Goal: Task Accomplishment & Management: Manage account settings

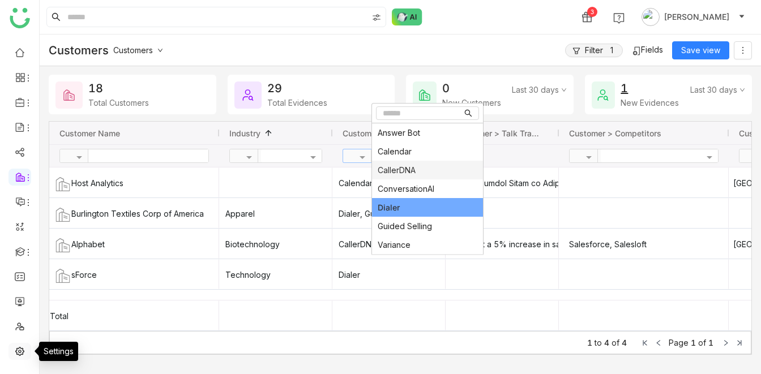
click at [16, 164] on link at bounding box center [20, 351] width 10 height 10
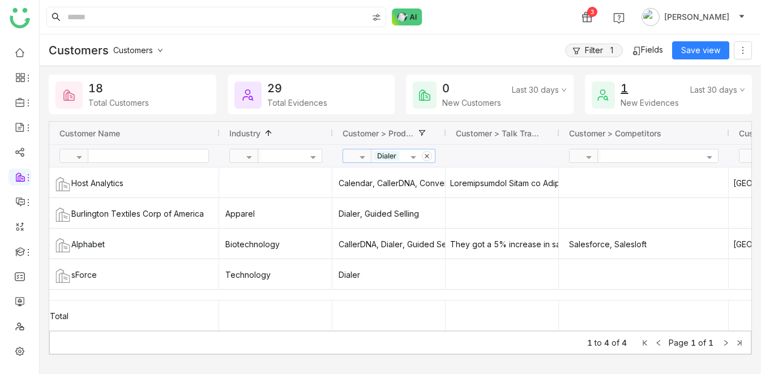
click at [20, 93] on ul at bounding box center [19, 202] width 39 height 332
click at [20, 102] on span at bounding box center [19, 102] width 6 height 0
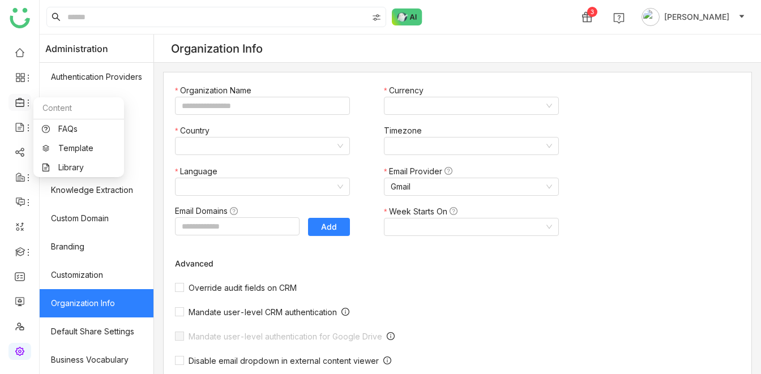
type input "*******"
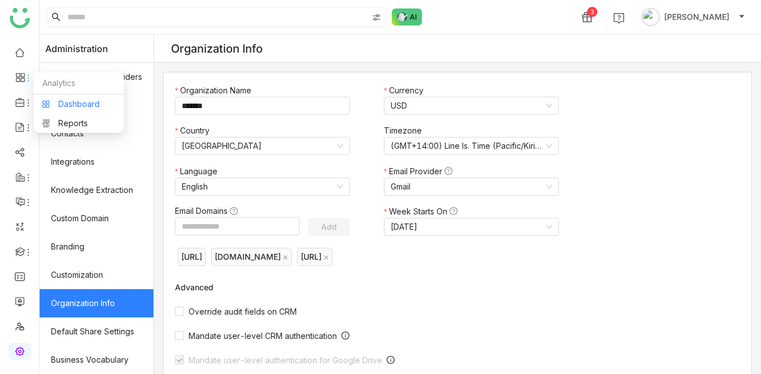
click at [73, 103] on link "Dashboard" at bounding box center [79, 104] width 74 height 8
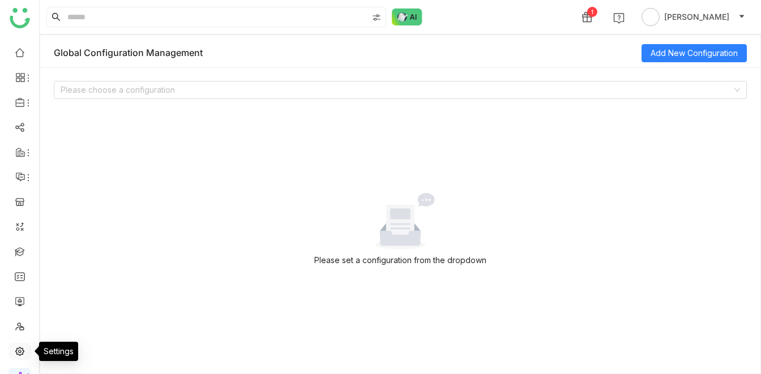
scroll to position [19, 0]
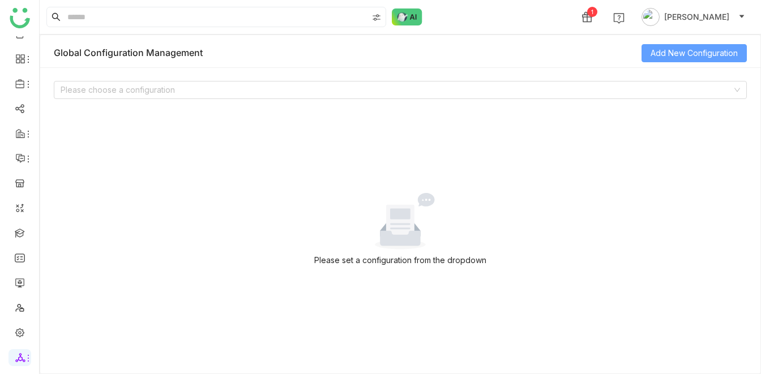
click at [683, 52] on span "Add New Configuration" at bounding box center [693, 53] width 87 height 12
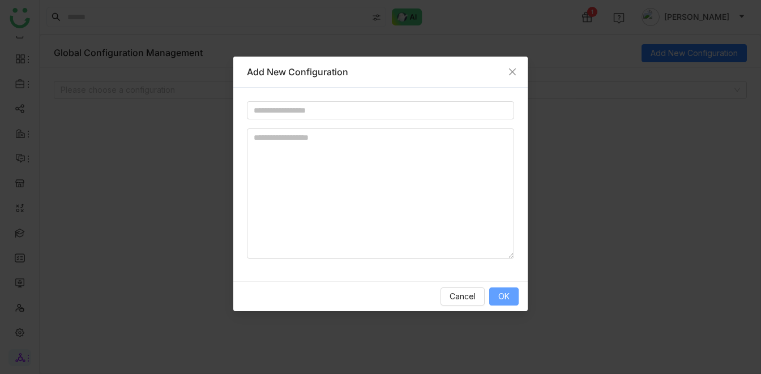
click at [492, 292] on button "OK" at bounding box center [503, 297] width 29 height 18
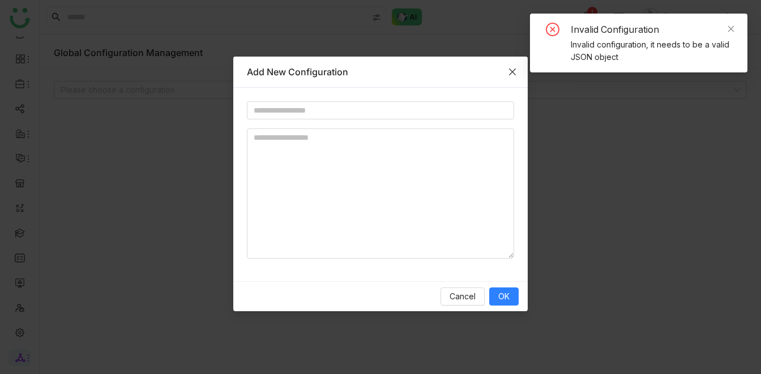
click at [515, 69] on icon "Close" at bounding box center [512, 71] width 9 height 9
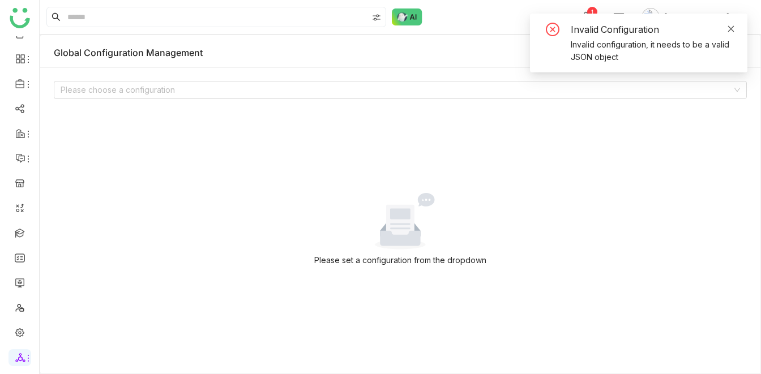
click at [731, 29] on icon at bounding box center [731, 28] width 6 height 6
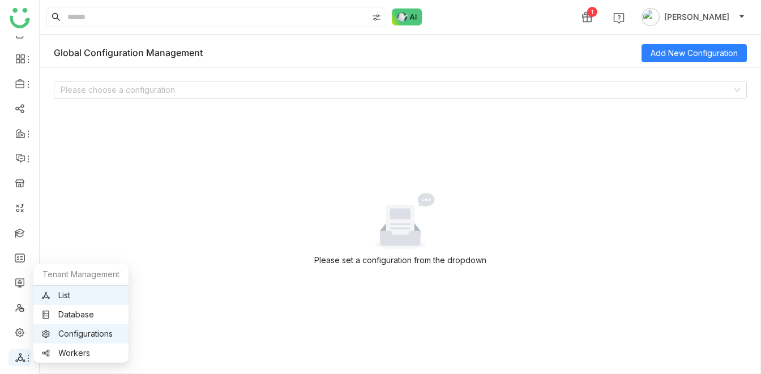
click at [24, 356] on icon at bounding box center [28, 358] width 9 height 9
click at [92, 338] on link "Configurations" at bounding box center [81, 334] width 78 height 8
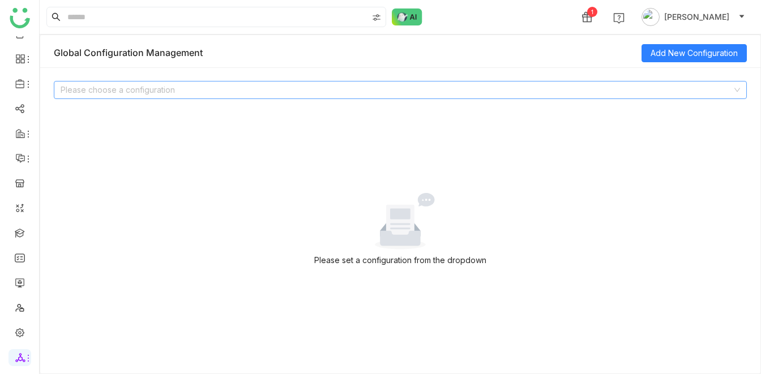
click at [261, 92] on input at bounding box center [396, 90] width 671 height 17
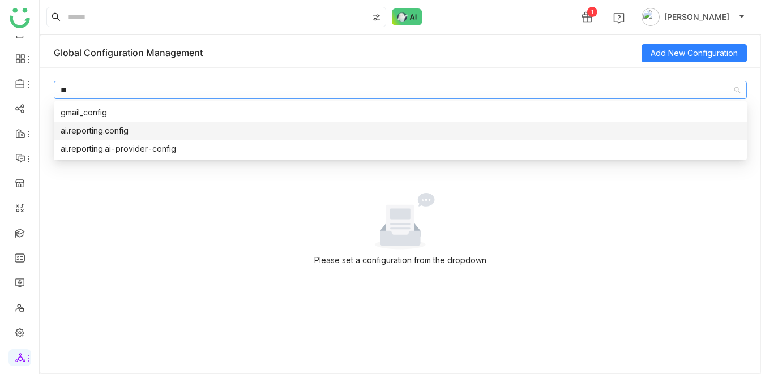
type input "**"
click at [226, 132] on div "ai.reporting.config" at bounding box center [400, 131] width 679 height 12
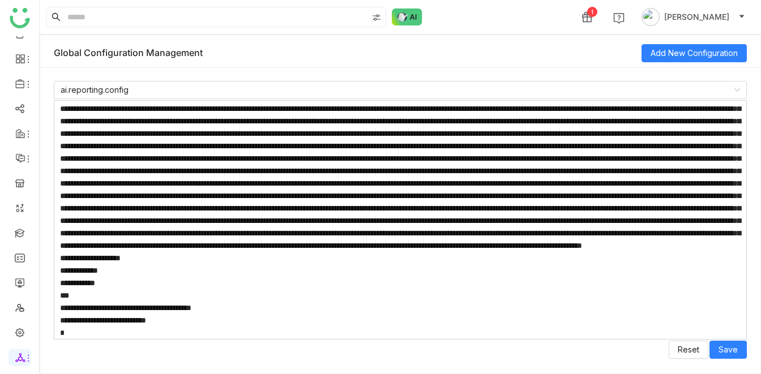
scroll to position [0, 0]
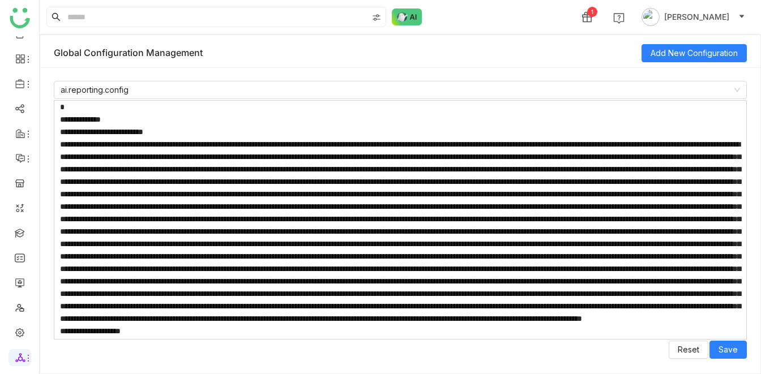
click at [362, 225] on textarea at bounding box center [400, 219] width 693 height 239
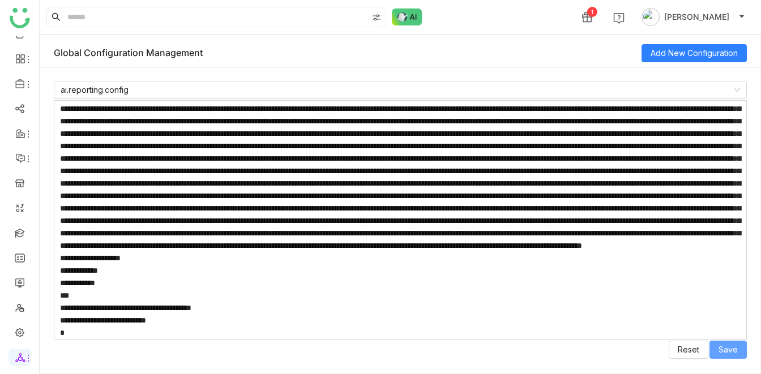
click at [727, 348] on span "Save" at bounding box center [727, 350] width 19 height 12
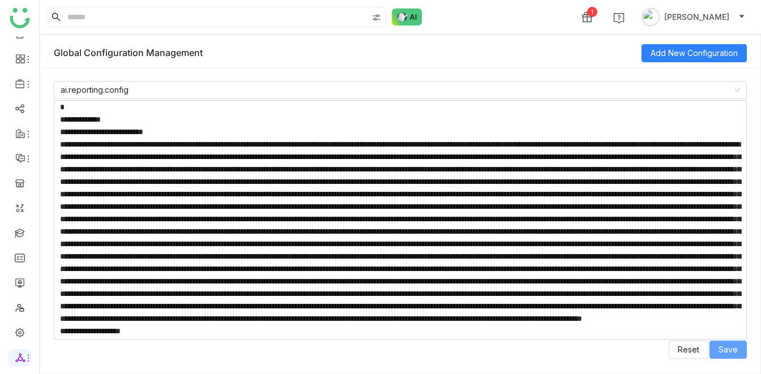
click at [722, 353] on span "Save" at bounding box center [727, 350] width 19 height 12
